Goal: Share content: Share content

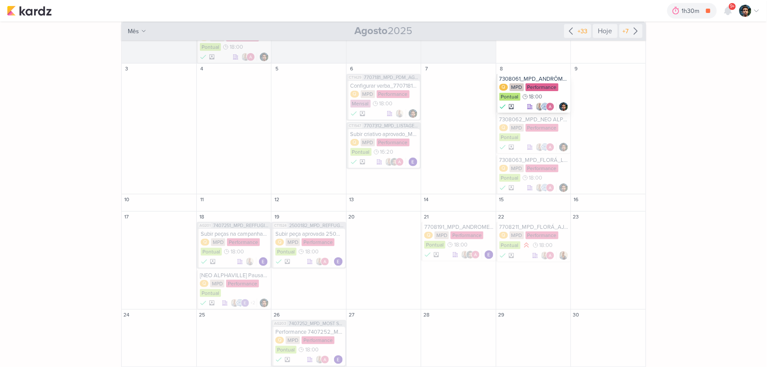
scroll to position [97, 0]
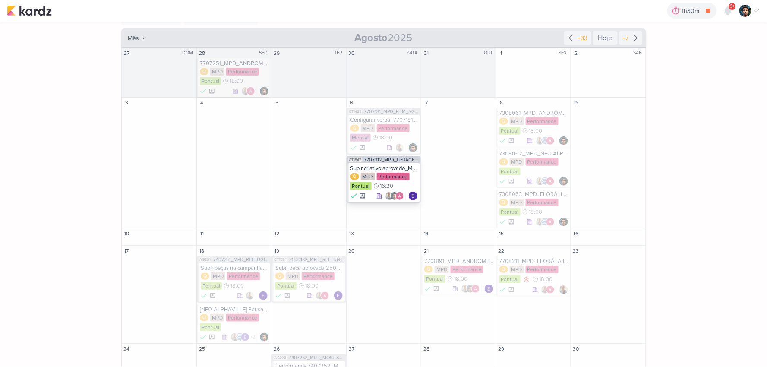
click at [391, 170] on div "Subir criativo aprovado_Most_7707312_MPD_LISTAGEM_PRODUTOS_ANÚNCIO_REDE_SOCIAL" at bounding box center [384, 168] width 68 height 7
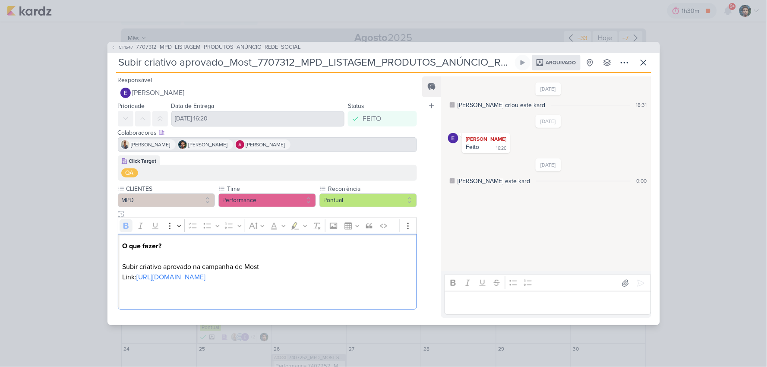
drag, startPoint x: 224, startPoint y: 272, endPoint x: 409, endPoint y: 58, distance: 282.6
click at [205, 273] on link "[URL][DOMAIN_NAME]" at bounding box center [170, 277] width 69 height 9
click at [649, 56] on button at bounding box center [643, 63] width 16 height 16
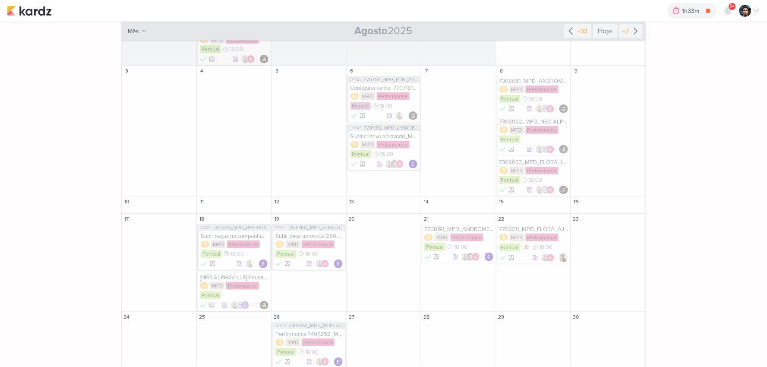
scroll to position [145, 0]
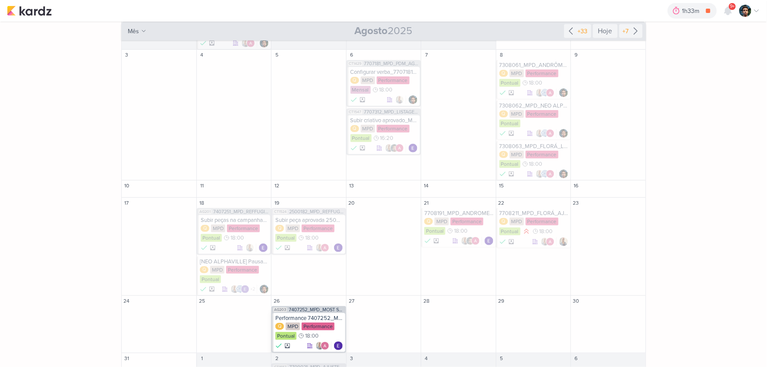
click at [310, 312] on div "AG203 7407252_MPD_MOST SMART_CAMPANHA INVESTIDORES" at bounding box center [308, 310] width 72 height 6
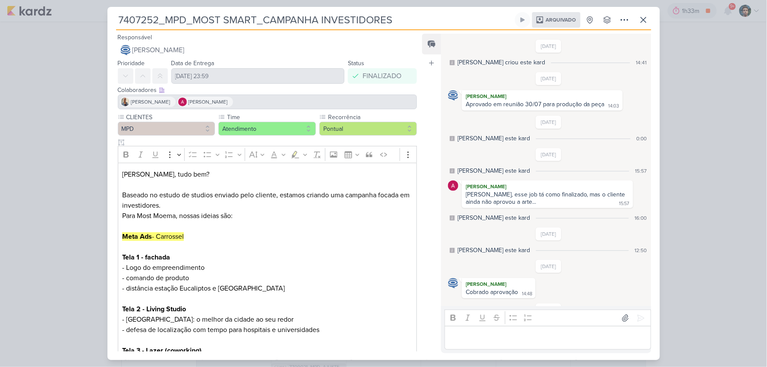
scroll to position [73, 0]
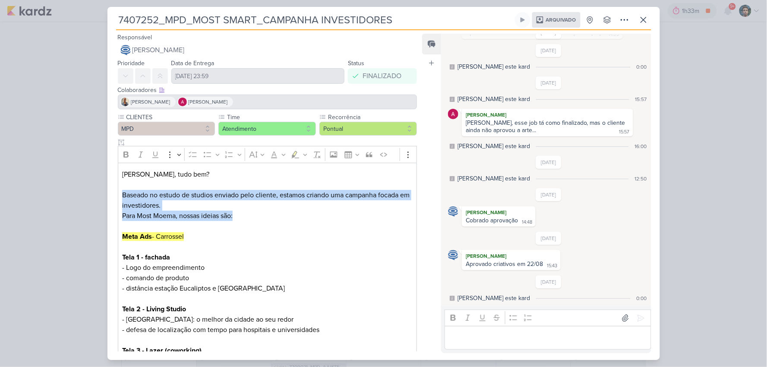
drag, startPoint x: 123, startPoint y: 194, endPoint x: 272, endPoint y: 212, distance: 150.8
click at [254, 215] on p "[PERSON_NAME], tudo bem? Baseado no estudo de studios enviado pelo cliente, est…" at bounding box center [267, 293] width 290 height 248
click at [243, 213] on p "[PERSON_NAME], tudo bem? Baseado no estudo de studios enviado pelo cliente, est…" at bounding box center [267, 293] width 290 height 248
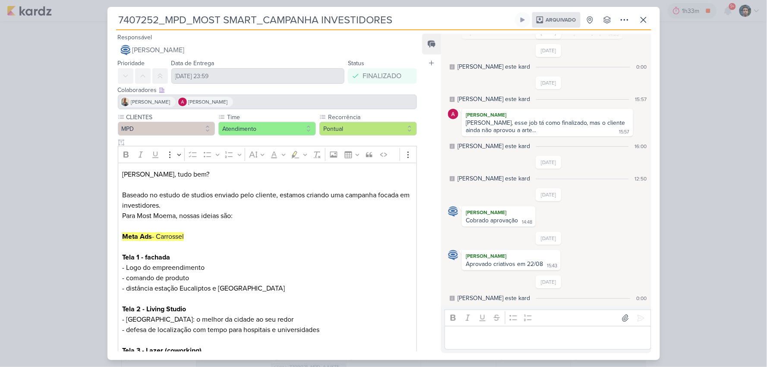
drag, startPoint x: 121, startPoint y: 192, endPoint x: 174, endPoint y: 208, distance: 55.4
click at [174, 208] on div "[PERSON_NAME], tudo bem? Baseado no estudo de studios enviado pelo cliente, est…" at bounding box center [267, 356] width 299 height 386
copy p "Baseado no estudo de studios enviado pelo cliente, estamos criando uma campanha…"
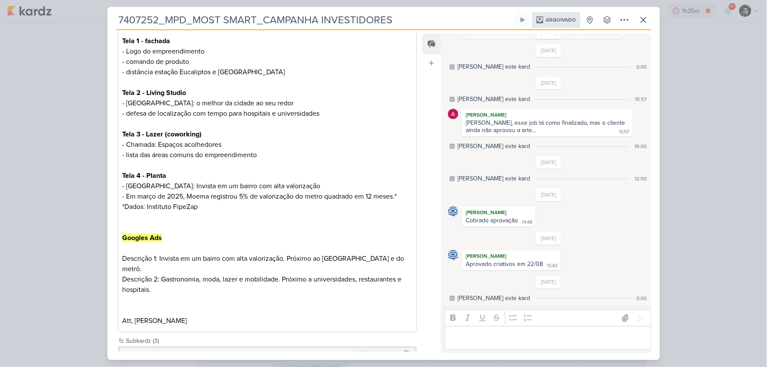
scroll to position [239, 0]
